Goal: Task Accomplishment & Management: Complete application form

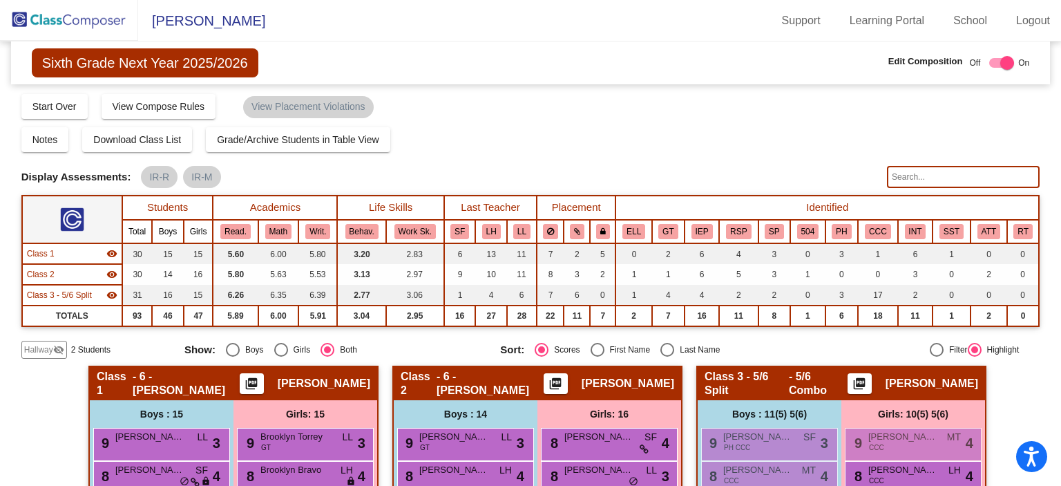
scroll to position [492, 0]
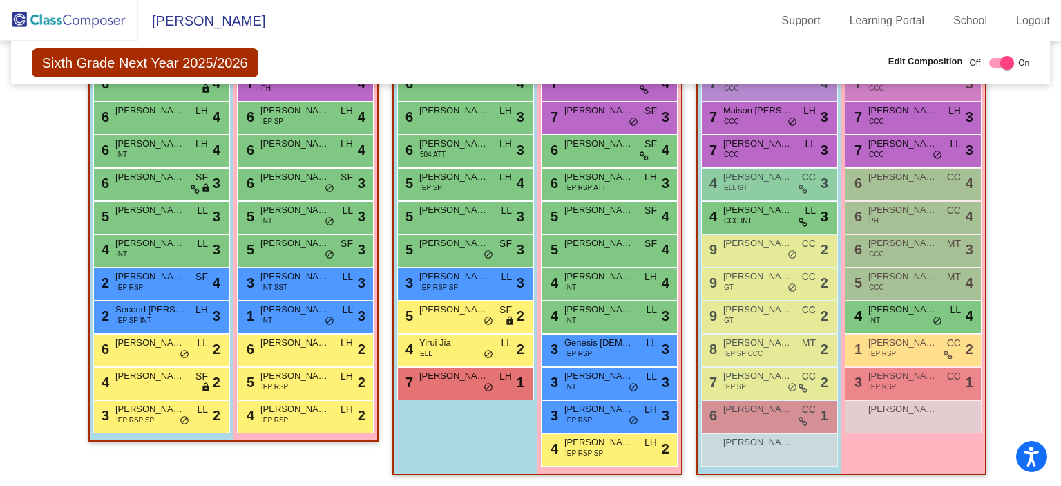
click at [84, 16] on img at bounding box center [69, 20] width 138 height 41
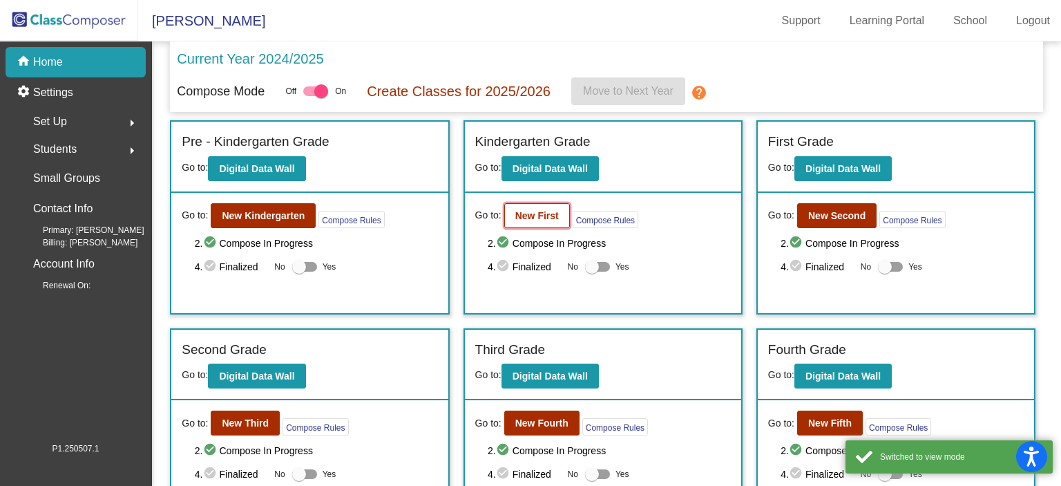
click at [541, 219] on b "New First" at bounding box center [537, 215] width 44 height 11
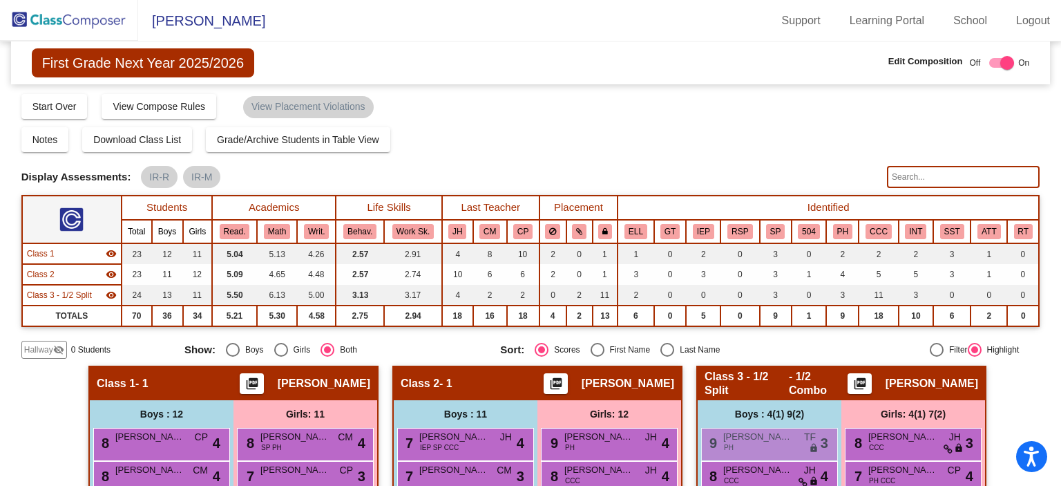
scroll to position [207, 0]
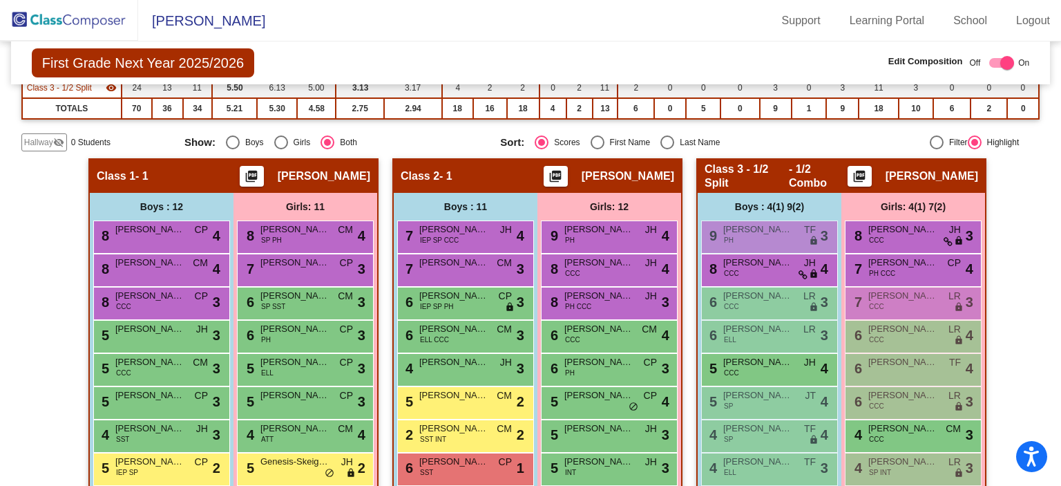
click at [54, 140] on mat-icon "visibility_off" at bounding box center [58, 142] width 11 height 11
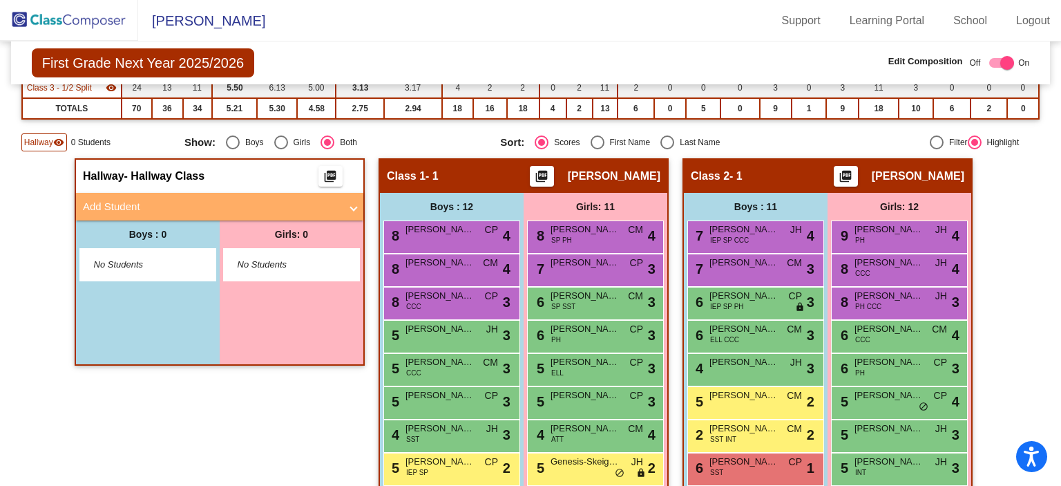
click at [183, 207] on mat-panel-title "Add Student" at bounding box center [211, 207] width 257 height 16
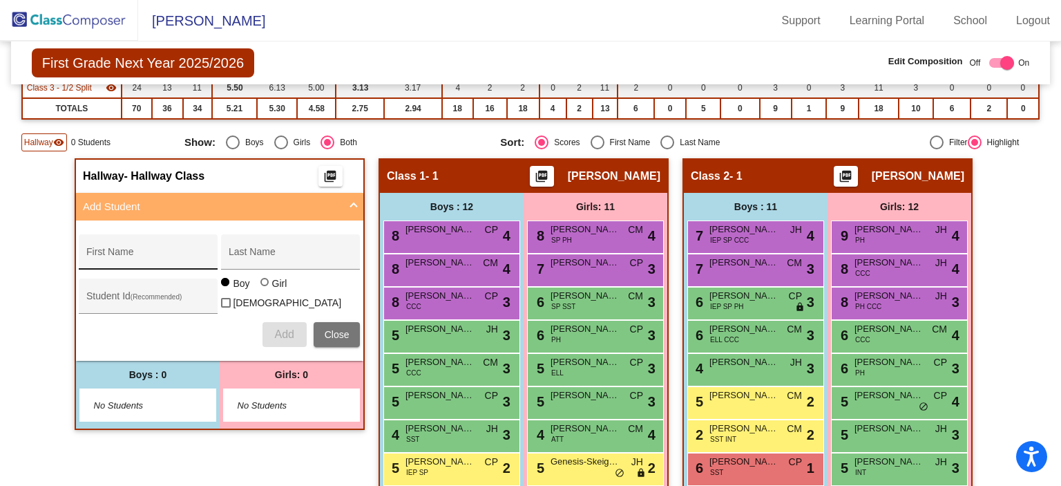
click at [138, 252] on input "First Name" at bounding box center [148, 256] width 124 height 11
type input "[PERSON_NAME]"
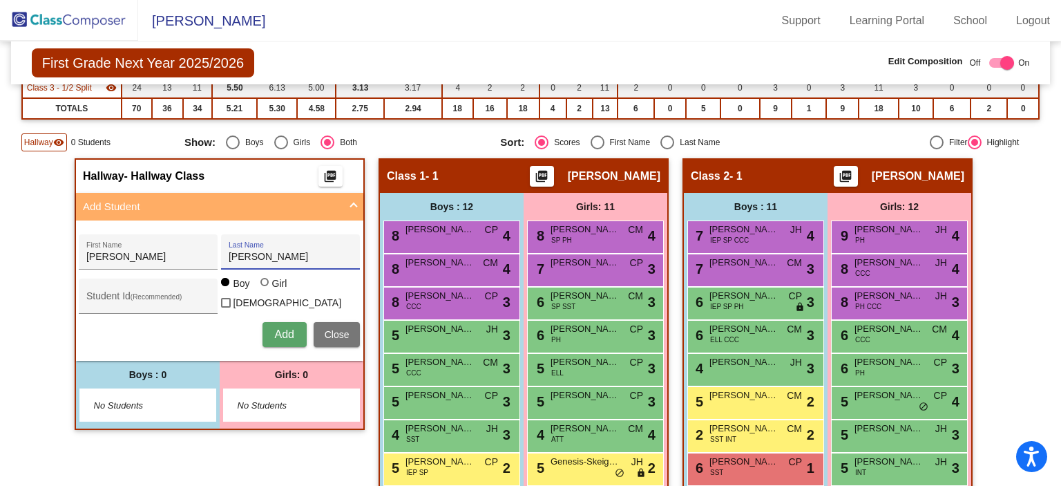
type input "[PERSON_NAME]"
click at [294, 331] on button "Add" at bounding box center [284, 334] width 44 height 25
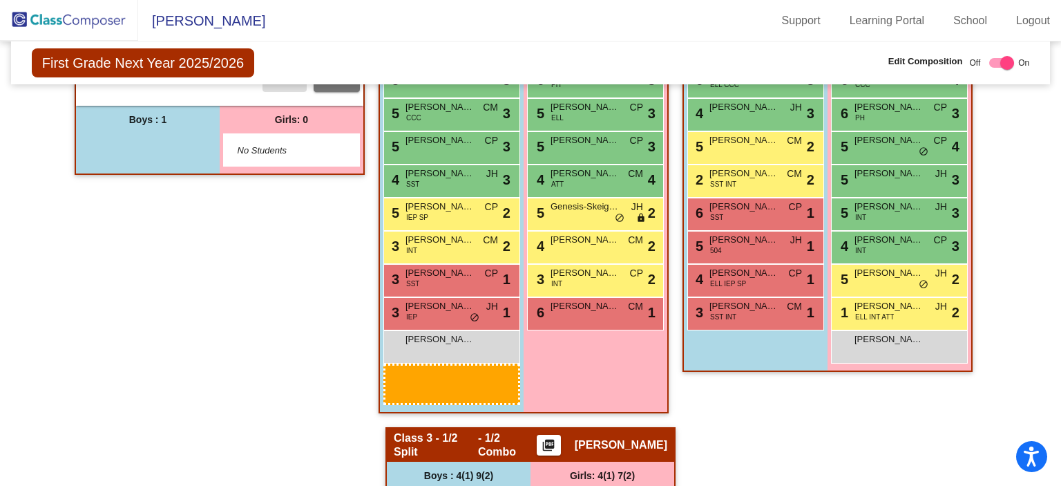
scroll to position [466, 0]
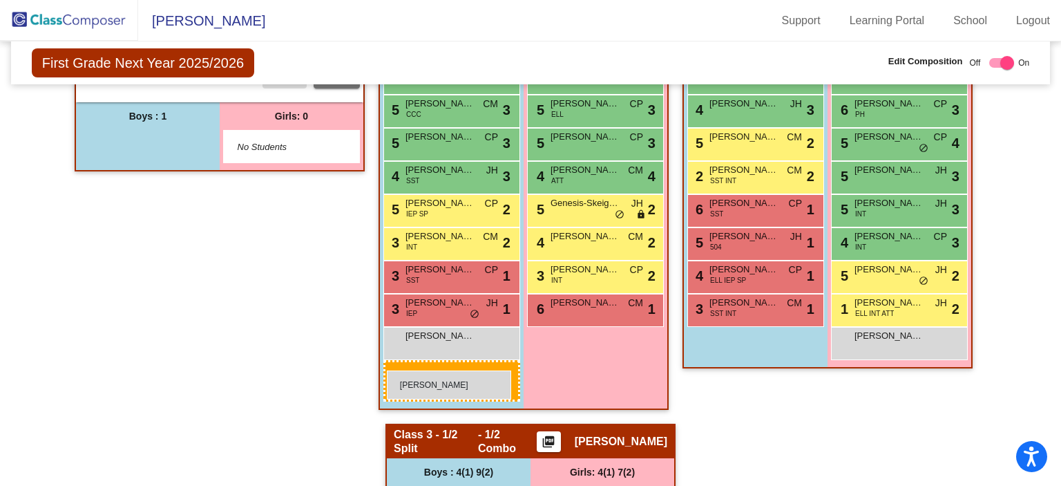
drag, startPoint x: 121, startPoint y: 400, endPoint x: 387, endPoint y: 370, distance: 267.6
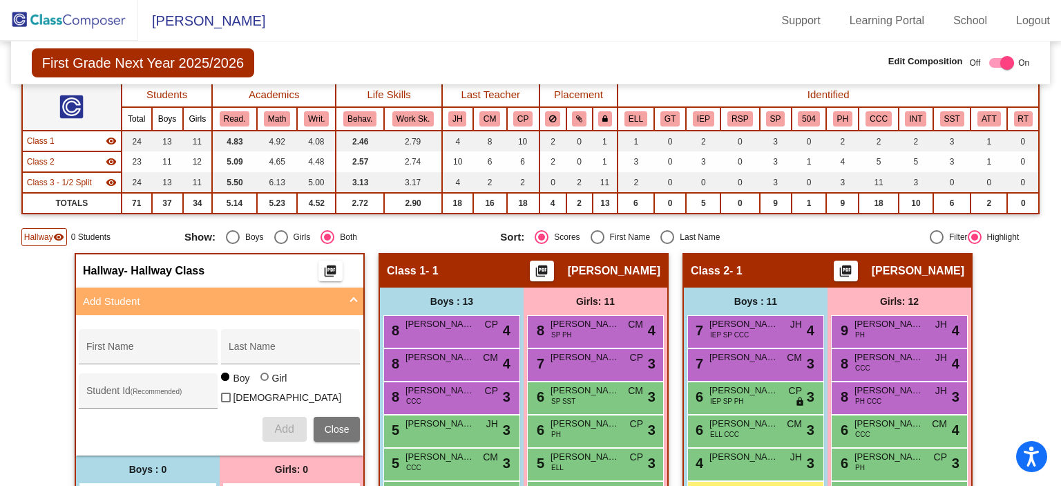
scroll to position [69, 0]
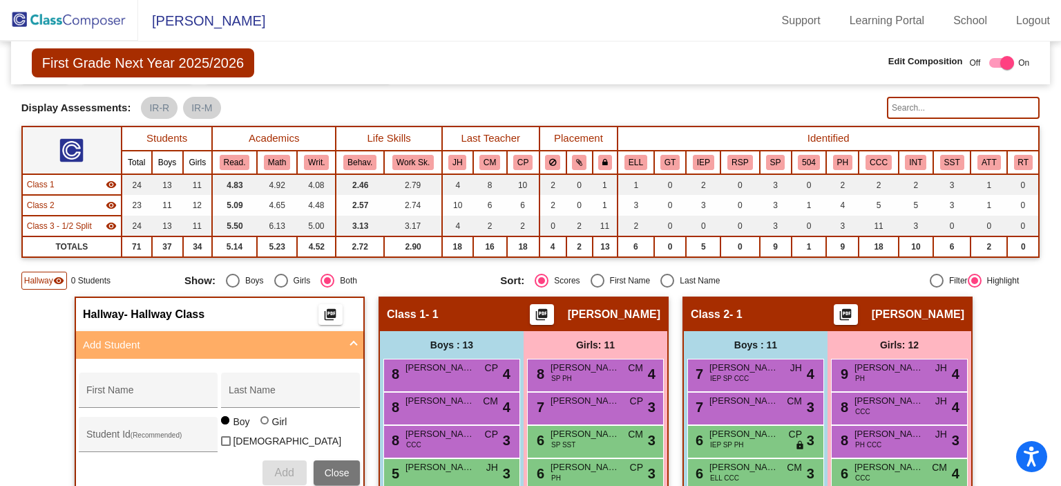
click at [80, 59] on span "First Grade Next Year 2025/2026" at bounding box center [143, 62] width 222 height 29
click at [99, 21] on img at bounding box center [69, 20] width 138 height 41
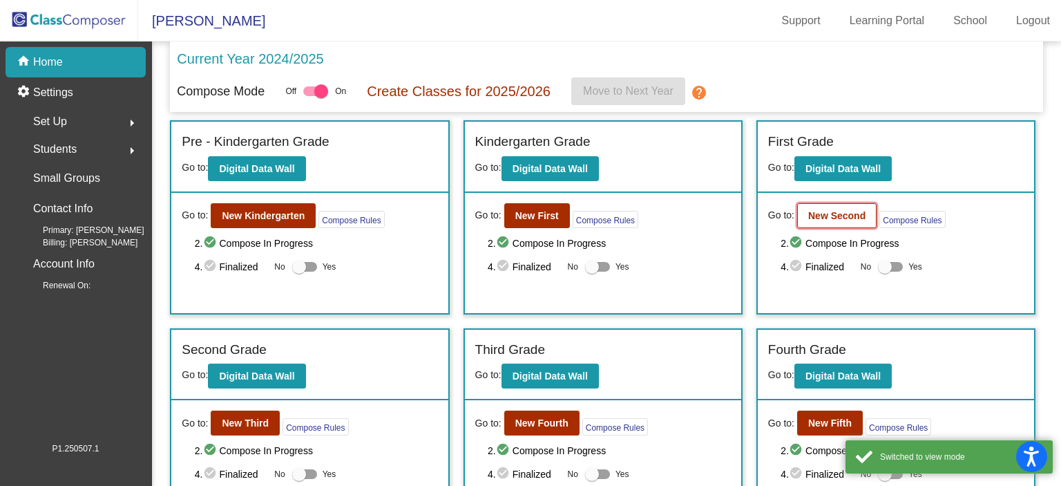
click at [834, 206] on button "New Second" at bounding box center [836, 215] width 79 height 25
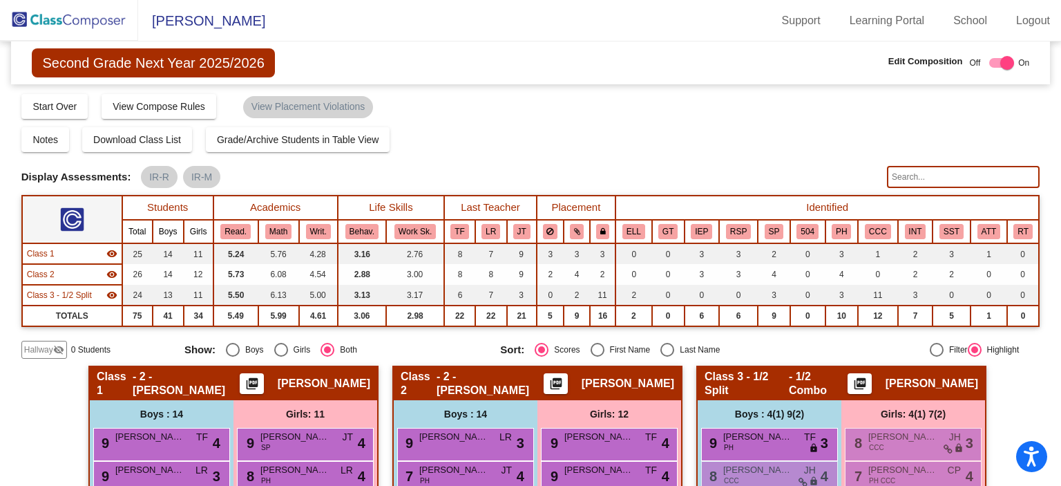
click at [50, 350] on span "Hallway" at bounding box center [38, 349] width 29 height 12
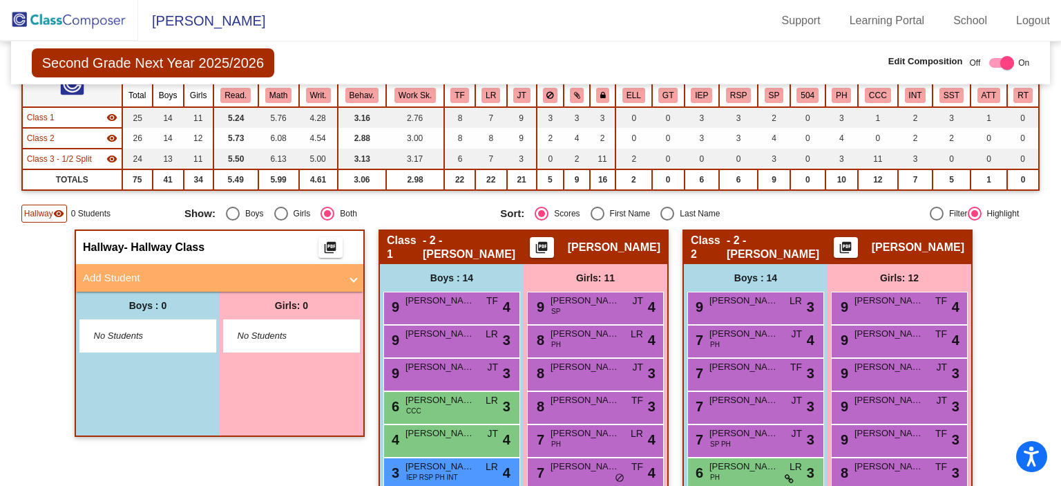
scroll to position [138, 0]
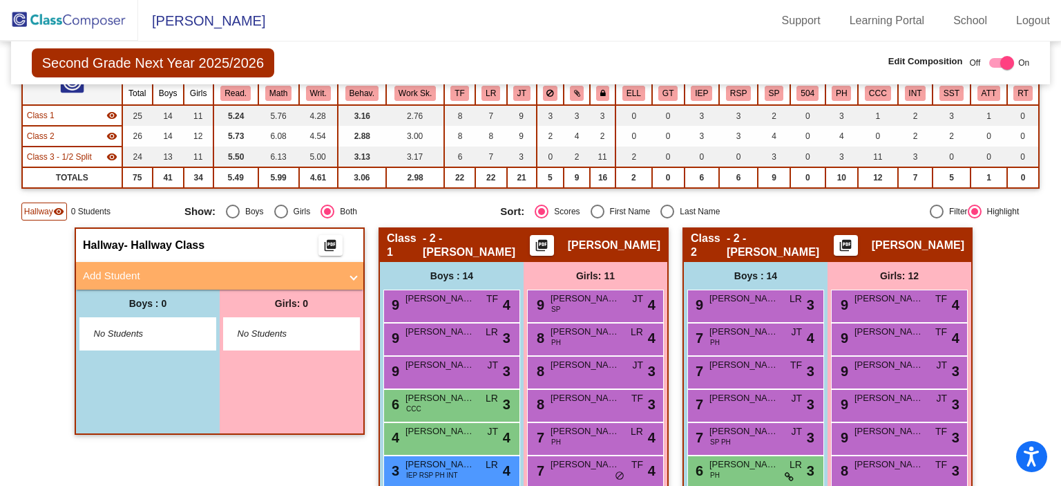
click at [295, 273] on mat-panel-title "Add Student" at bounding box center [211, 276] width 257 height 16
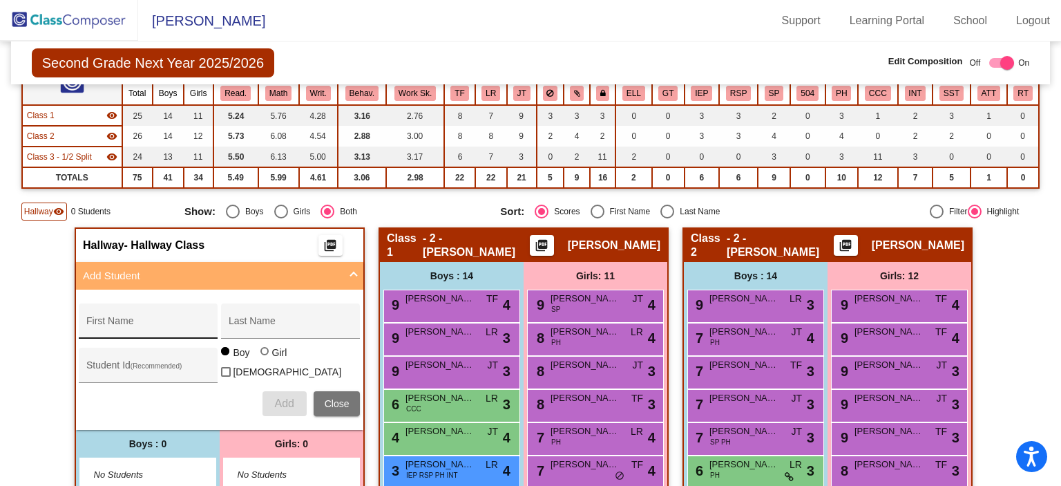
click at [149, 315] on div "First Name" at bounding box center [148, 325] width 124 height 28
type input "Katya"
type input "[PERSON_NAME]"
click at [262, 355] on div at bounding box center [264, 351] width 8 height 8
click at [265, 358] on input "Girl" at bounding box center [265, 358] width 1 height 1
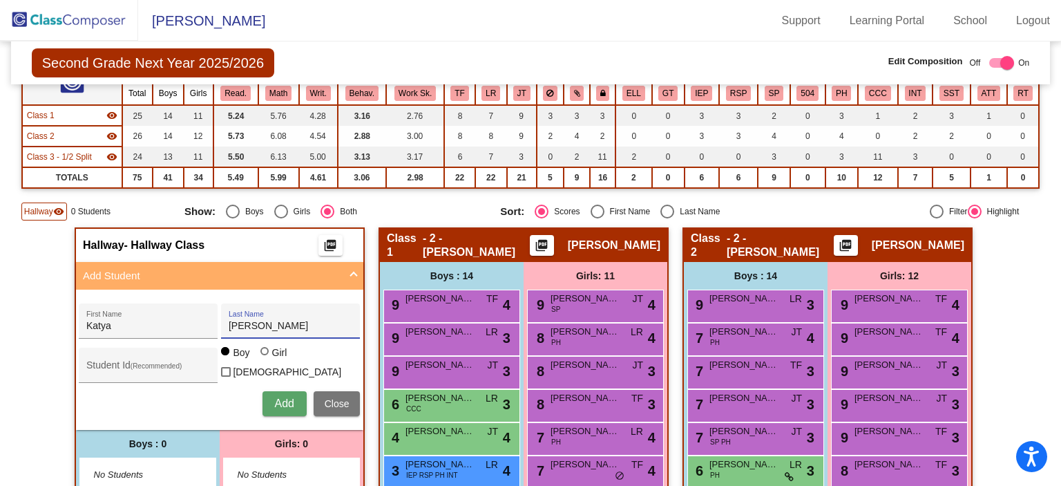
radio input "true"
click at [278, 403] on span "Add" at bounding box center [283, 403] width 19 height 12
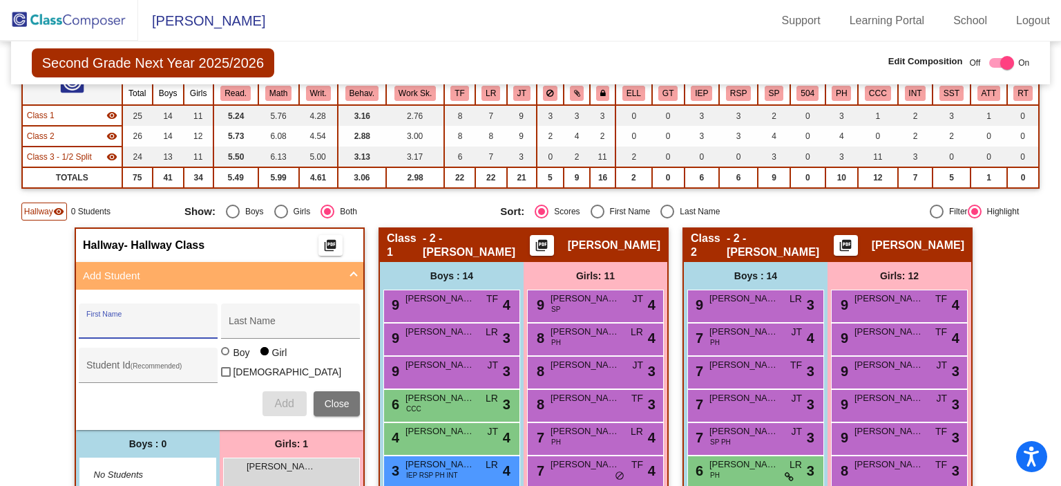
click at [133, 270] on mat-panel-title "Add Student" at bounding box center [211, 276] width 257 height 16
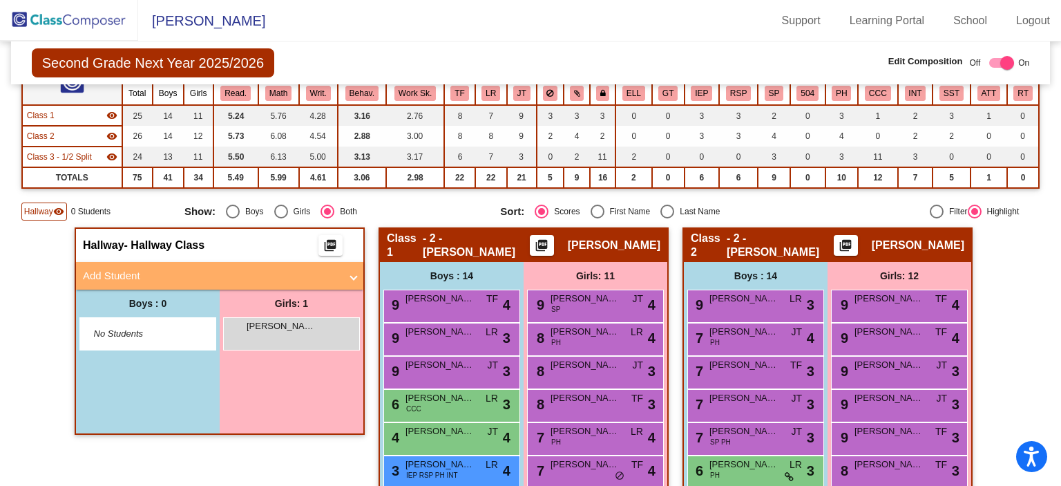
click at [147, 278] on mat-panel-title "Add Student" at bounding box center [211, 276] width 257 height 16
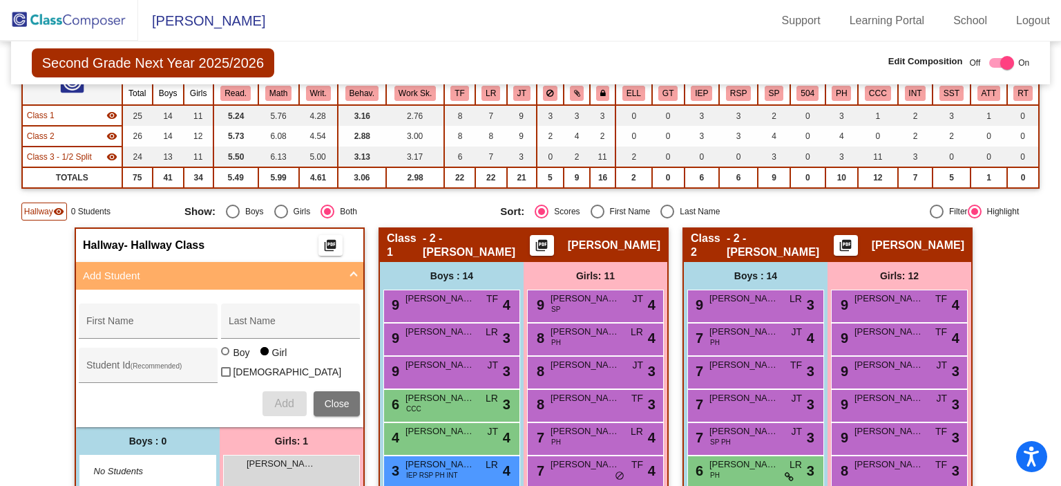
radio input "true"
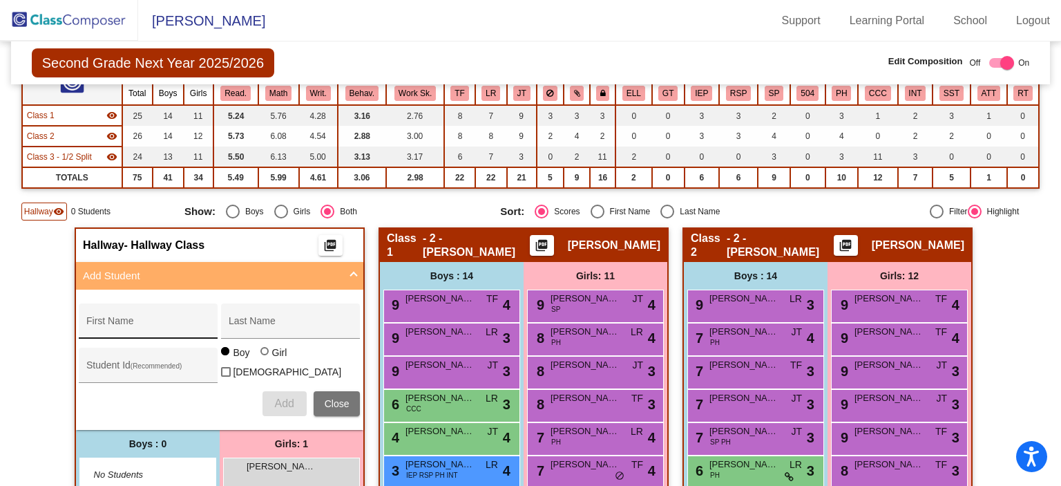
click at [130, 321] on input "First Name" at bounding box center [148, 326] width 124 height 11
type input "[PERSON_NAME]"
type input "G"
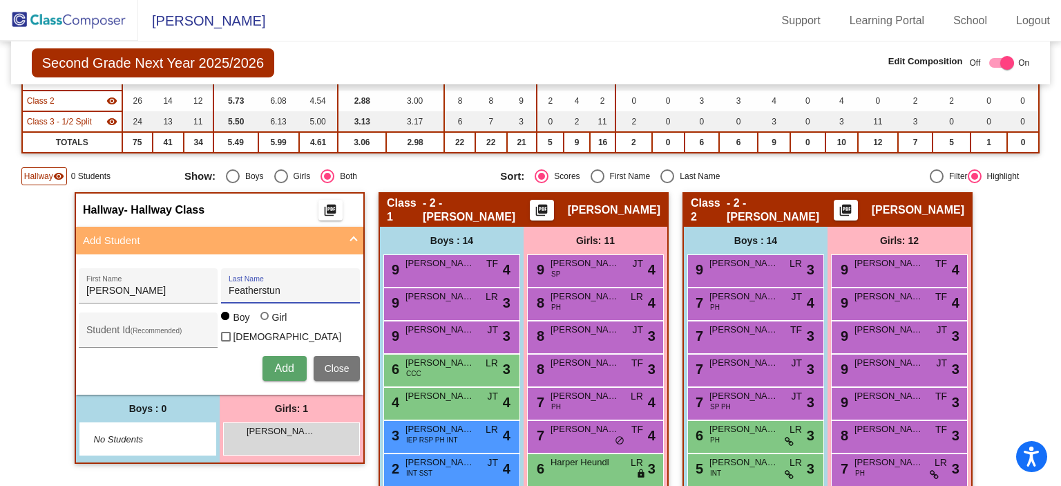
scroll to position [207, 0]
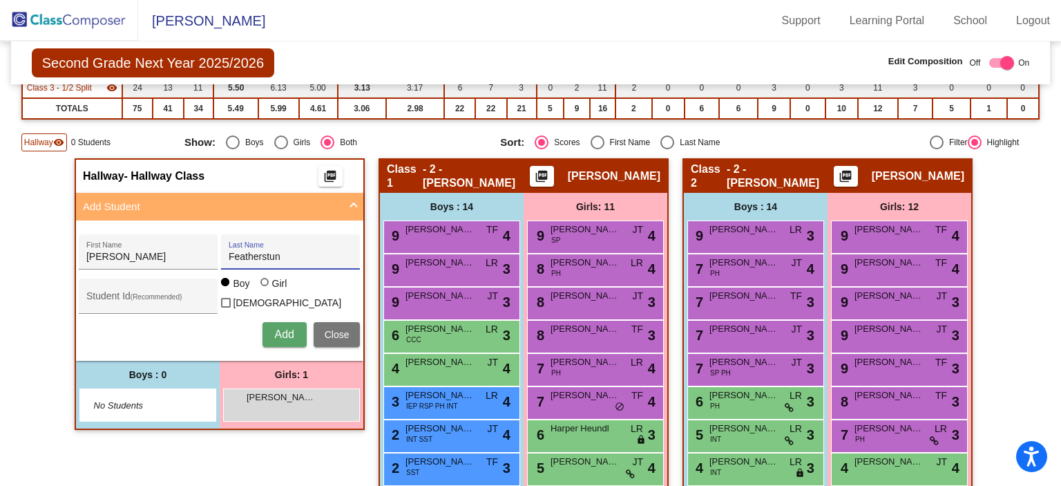
type input "Featherstun"
click at [276, 328] on span "Add" at bounding box center [283, 334] width 19 height 12
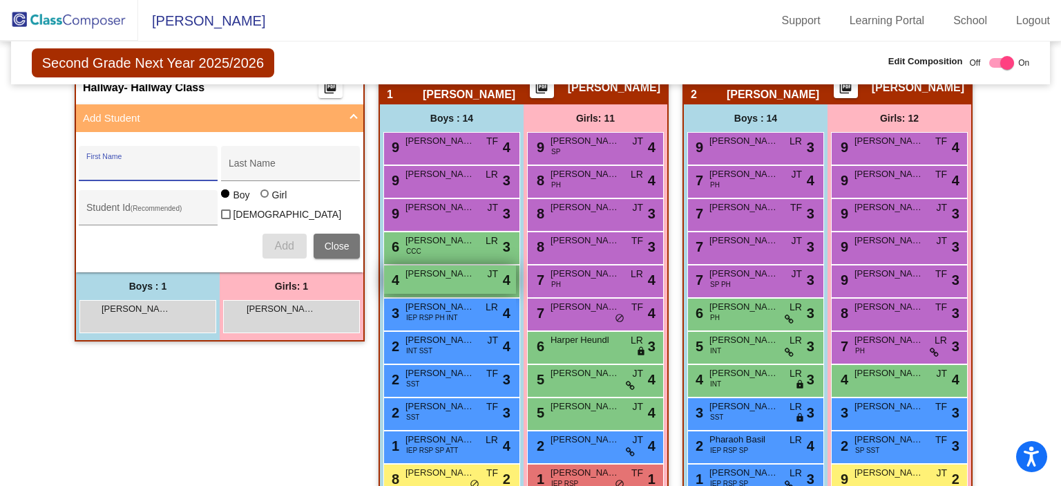
scroll to position [319, 0]
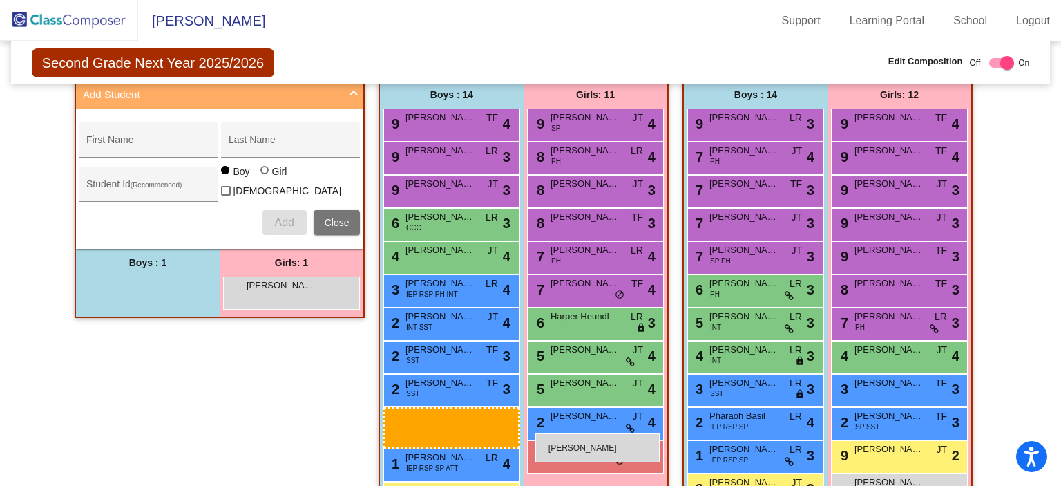
drag, startPoint x: 127, startPoint y: 287, endPoint x: 535, endPoint y: 433, distance: 433.7
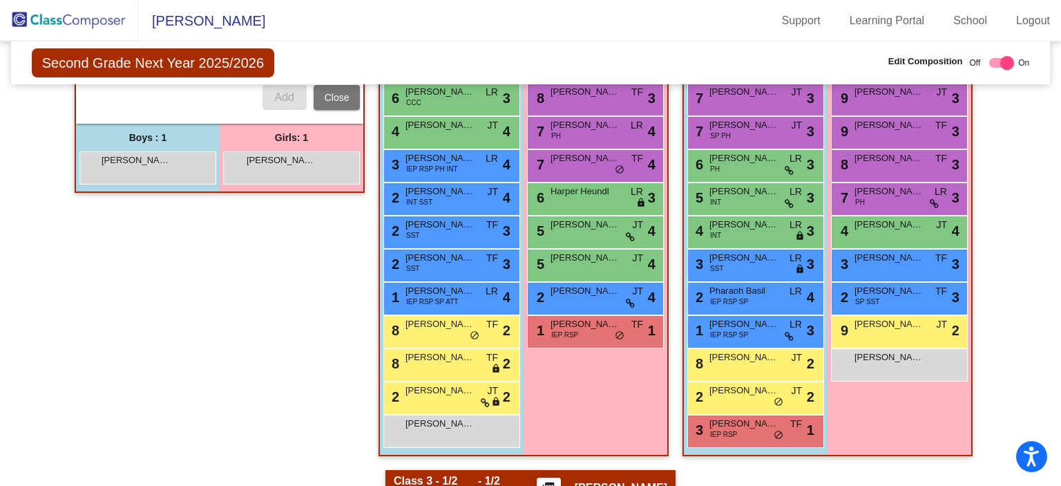
scroll to position [457, 0]
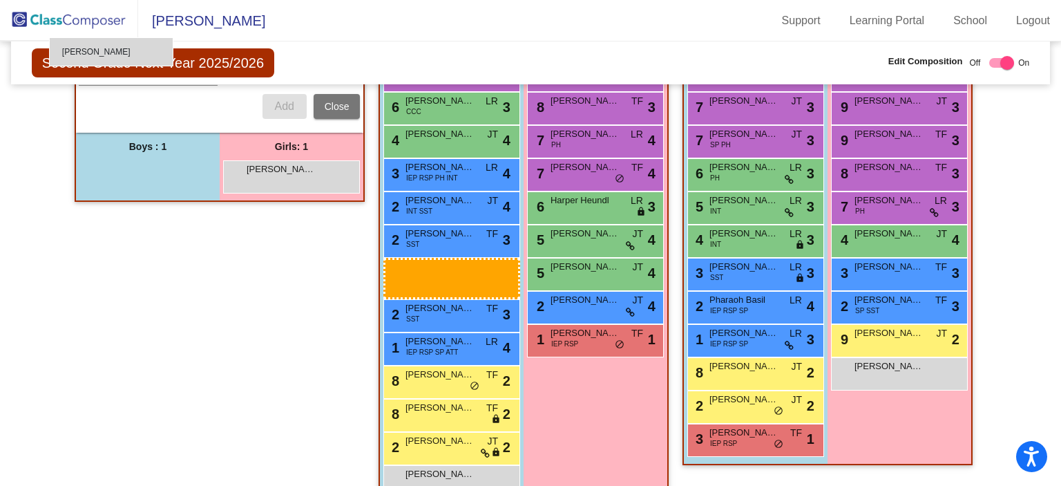
drag, startPoint x: 107, startPoint y: 154, endPoint x: 23, endPoint y: 21, distance: 156.8
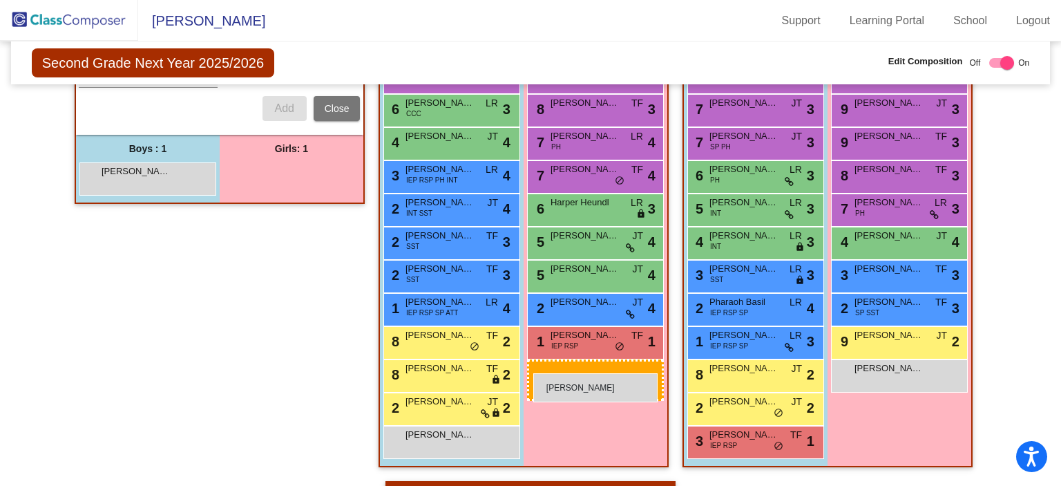
drag, startPoint x: 275, startPoint y: 166, endPoint x: 533, endPoint y: 373, distance: 331.2
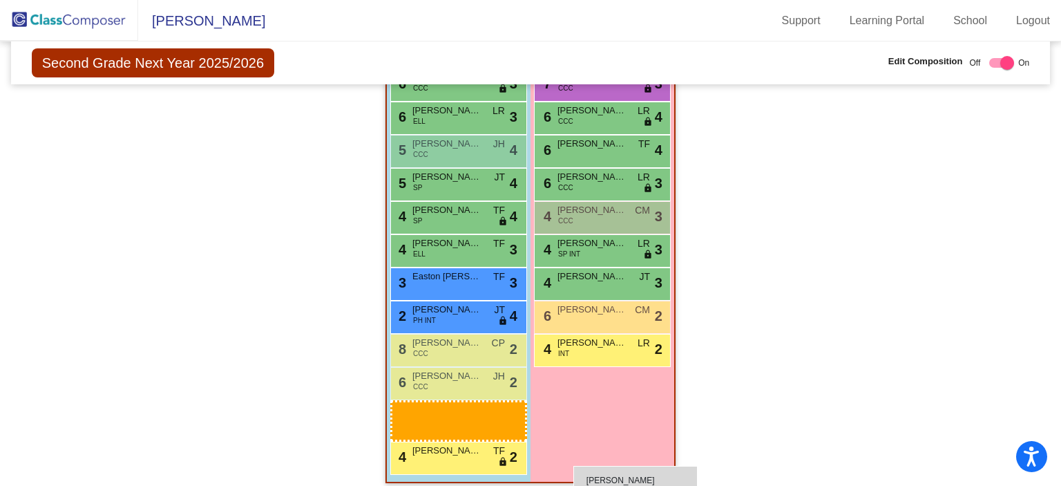
scroll to position [982, 0]
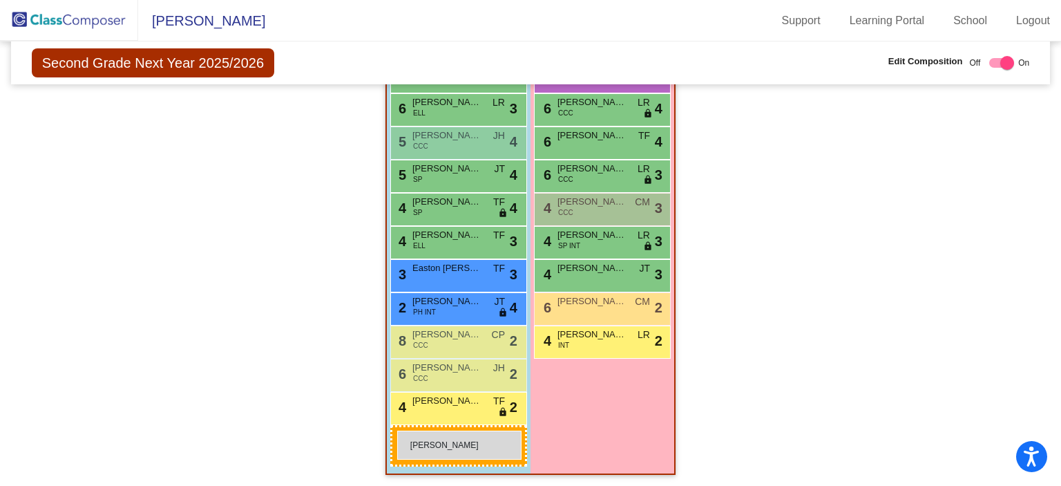
drag, startPoint x: 141, startPoint y: 103, endPoint x: 397, endPoint y: 430, distance: 415.8
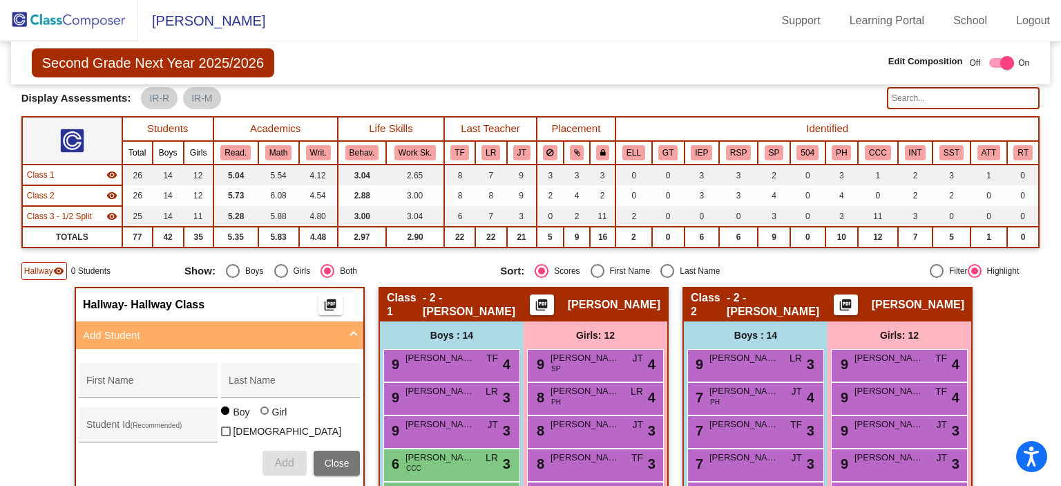
scroll to position [76, 0]
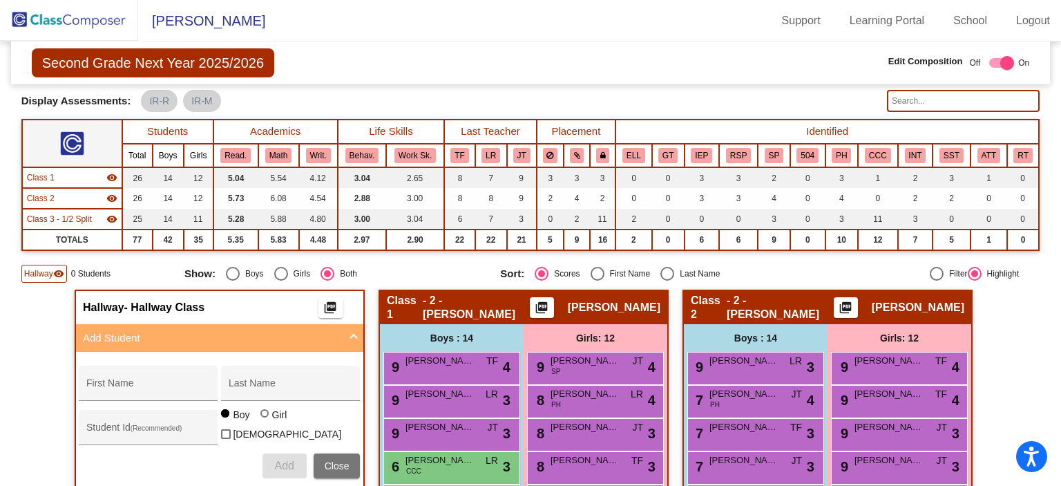
click at [69, 19] on img at bounding box center [69, 20] width 138 height 41
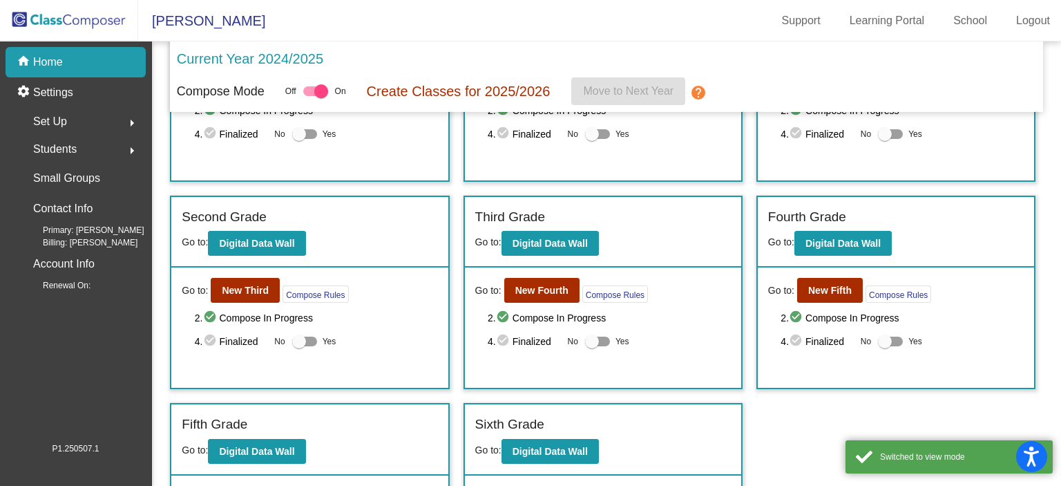
scroll to position [138, 0]
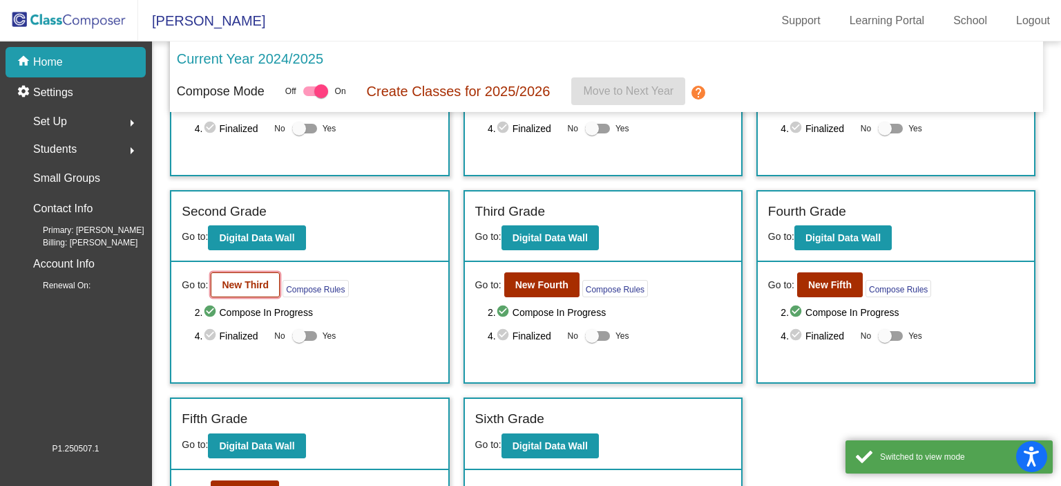
click at [249, 289] on button "New Third" at bounding box center [245, 284] width 69 height 25
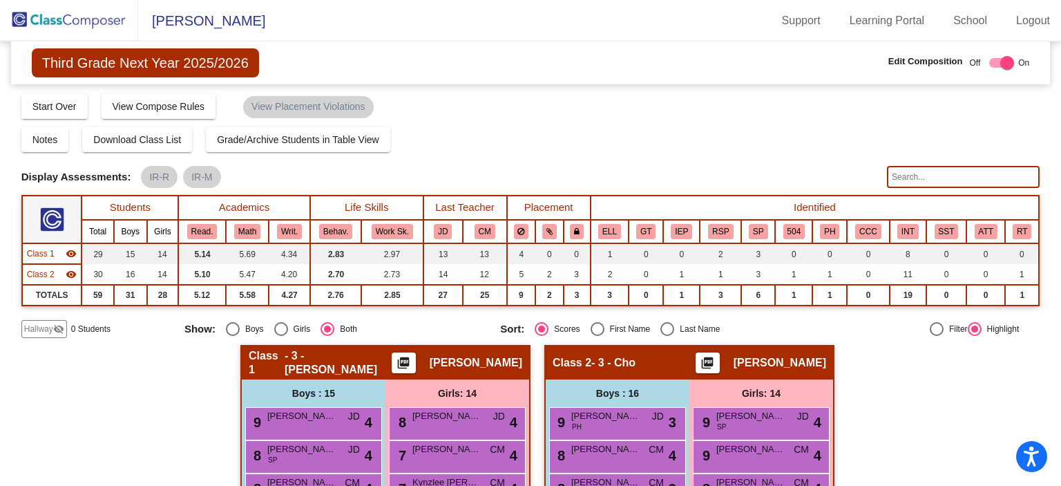
drag, startPoint x: 61, startPoint y: 330, endPoint x: 83, endPoint y: 326, distance: 22.5
click at [61, 331] on mat-icon "visibility_off" at bounding box center [58, 328] width 11 height 11
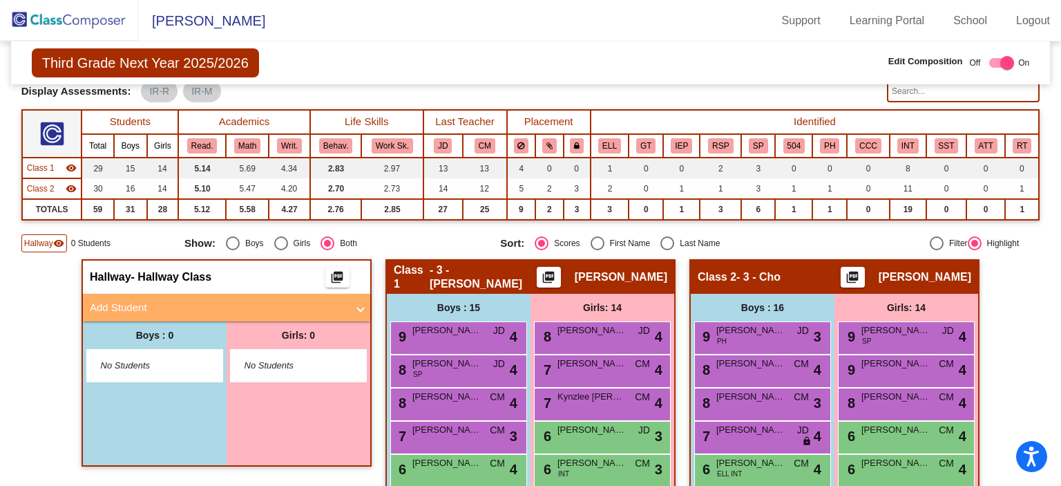
scroll to position [138, 0]
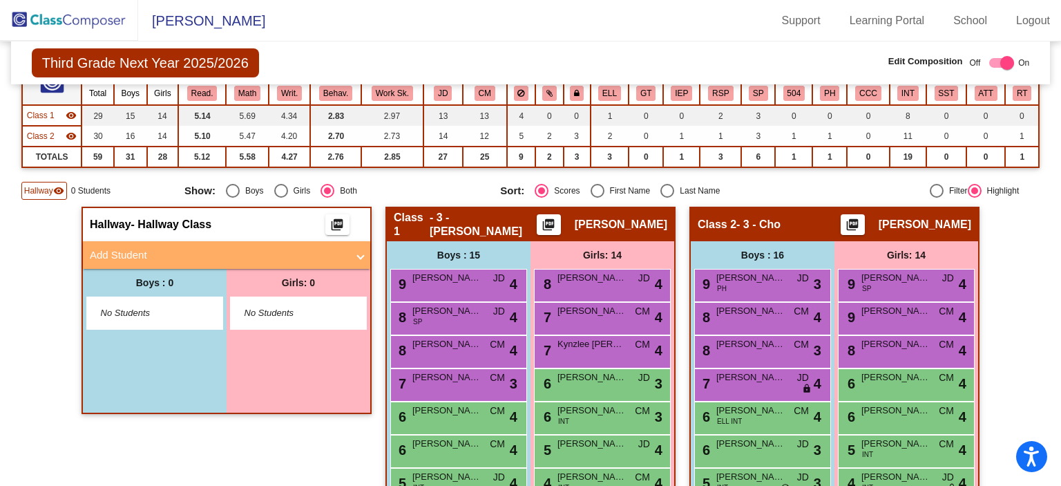
click at [193, 255] on mat-panel-title "Add Student" at bounding box center [218, 255] width 257 height 16
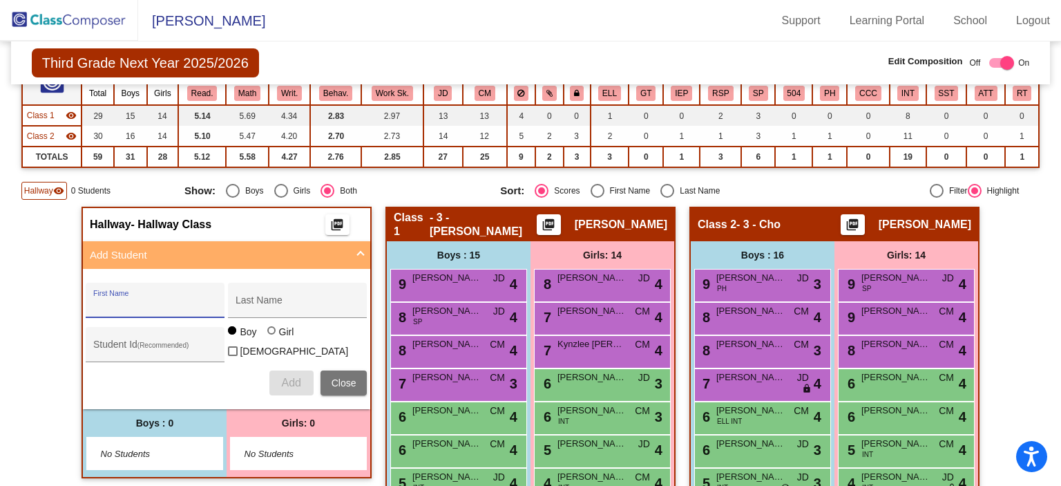
click at [166, 300] on input "First Name" at bounding box center [155, 305] width 124 height 11
type input "Kaleb"
type input "[PERSON_NAME]"
click at [292, 381] on span "Add" at bounding box center [290, 382] width 19 height 12
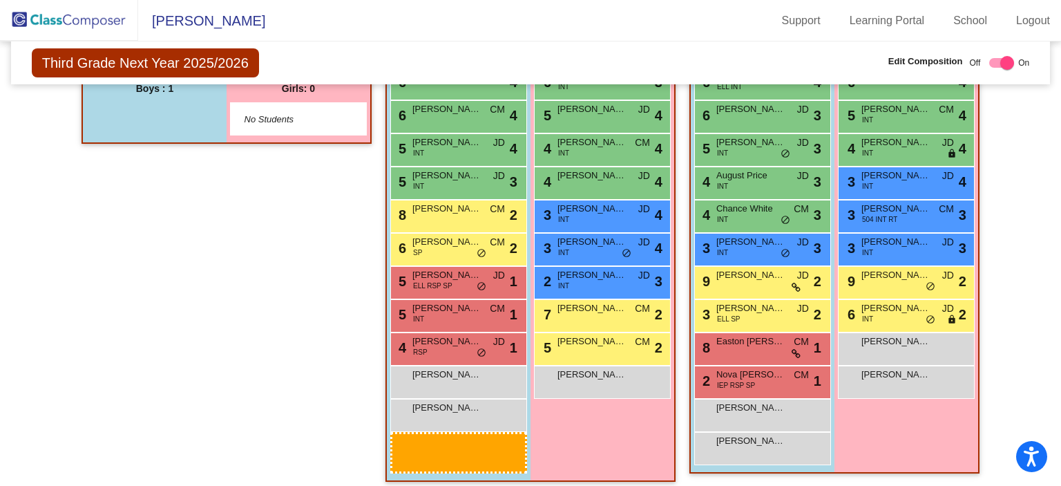
scroll to position [480, 0]
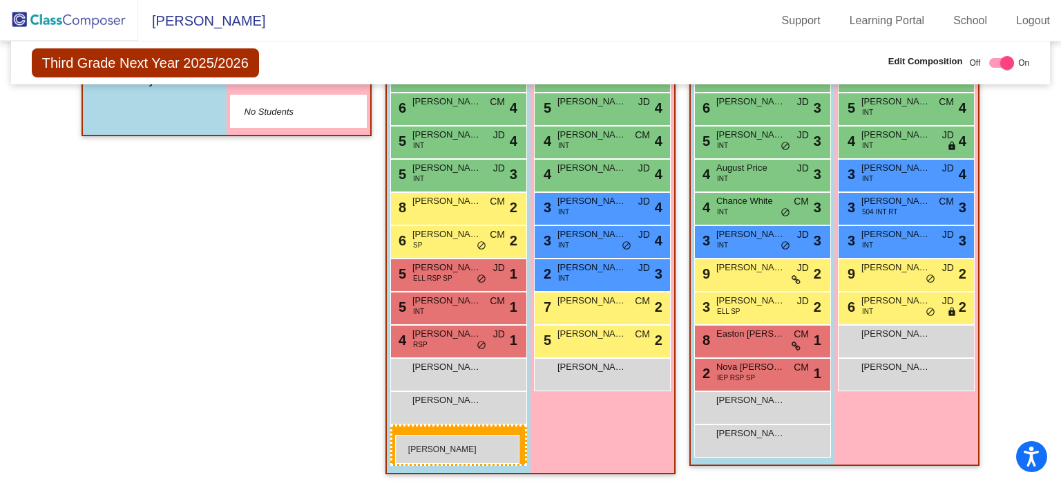
drag, startPoint x: 144, startPoint y: 451, endPoint x: 395, endPoint y: 434, distance: 252.0
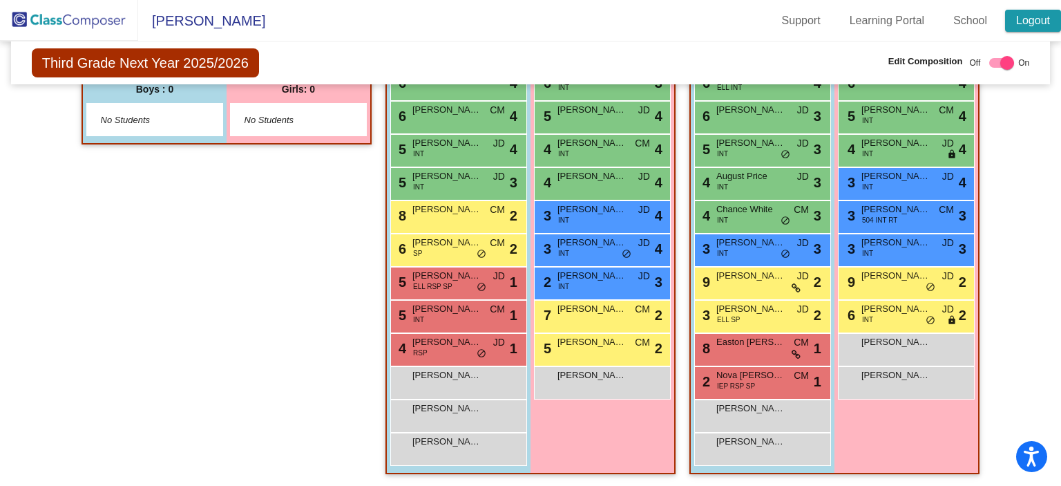
click at [1025, 24] on link "Logout" at bounding box center [1033, 21] width 56 height 22
